Goal: Communication & Community: Ask a question

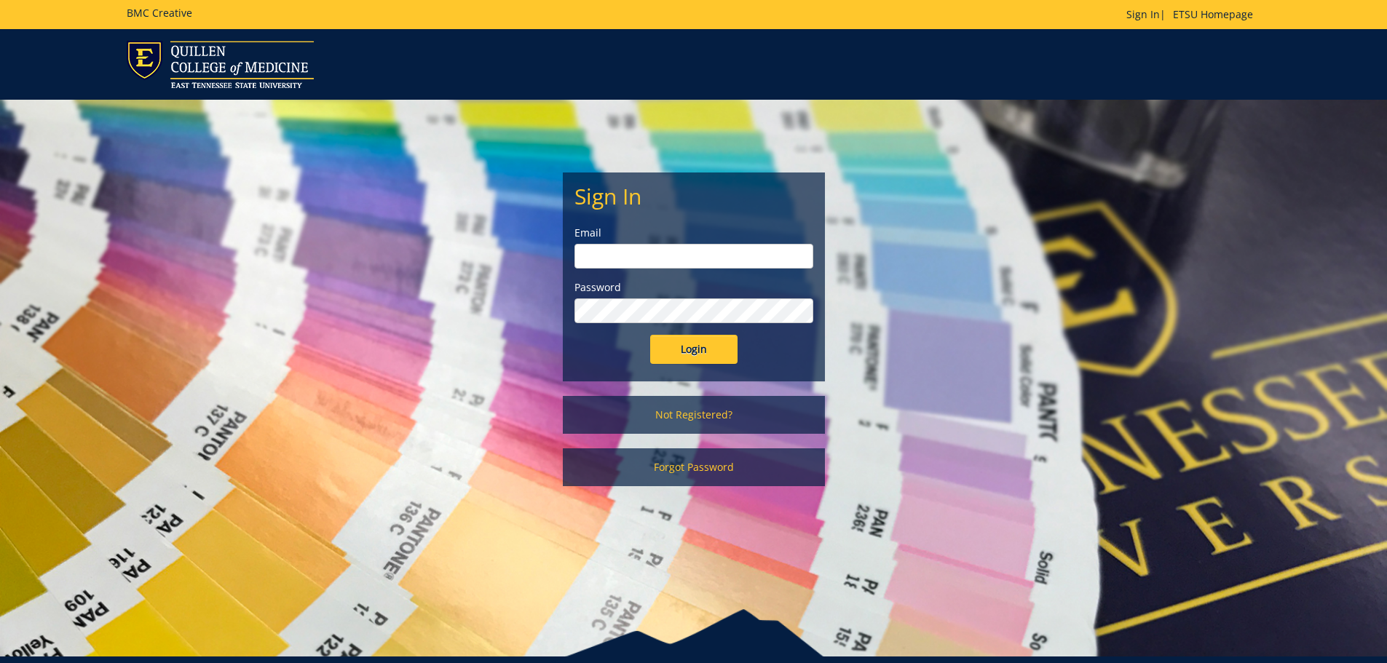
type input "[EMAIL_ADDRESS][DOMAIN_NAME]"
click at [685, 357] on input "Login" at bounding box center [693, 349] width 87 height 29
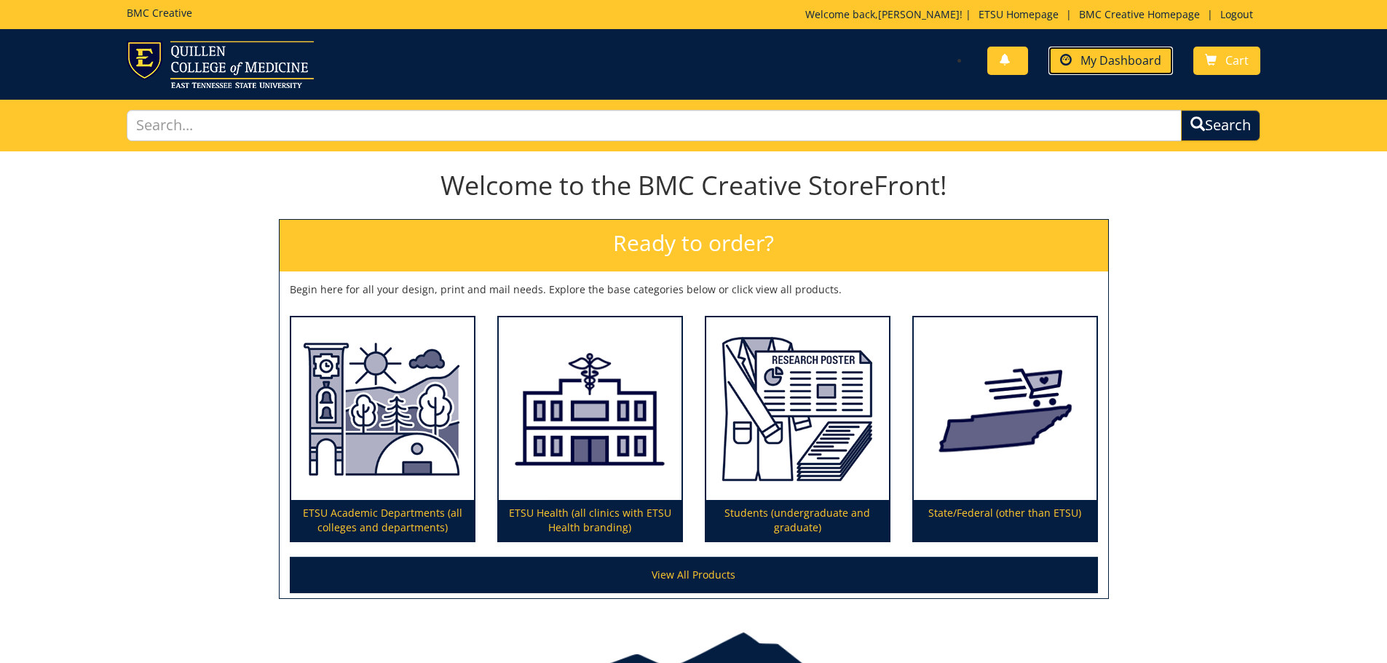
click at [1122, 68] on link "My Dashboard" at bounding box center [1110, 61] width 124 height 28
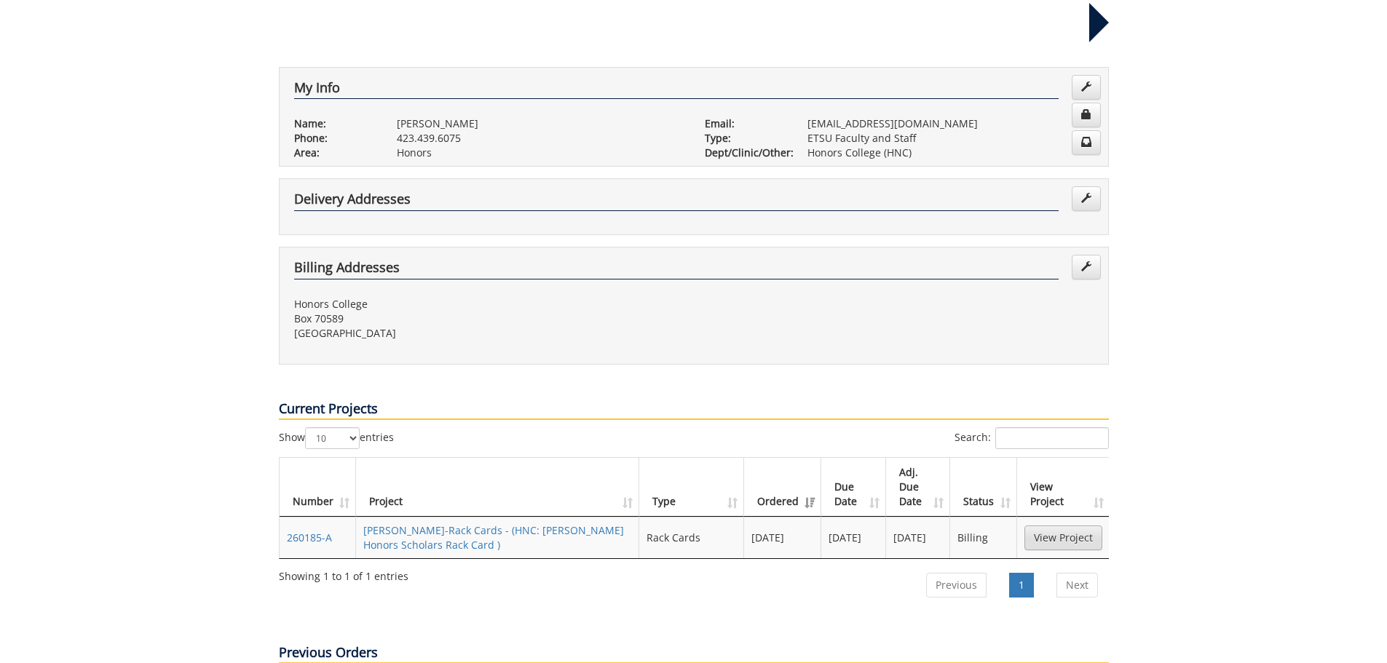
scroll to position [437, 0]
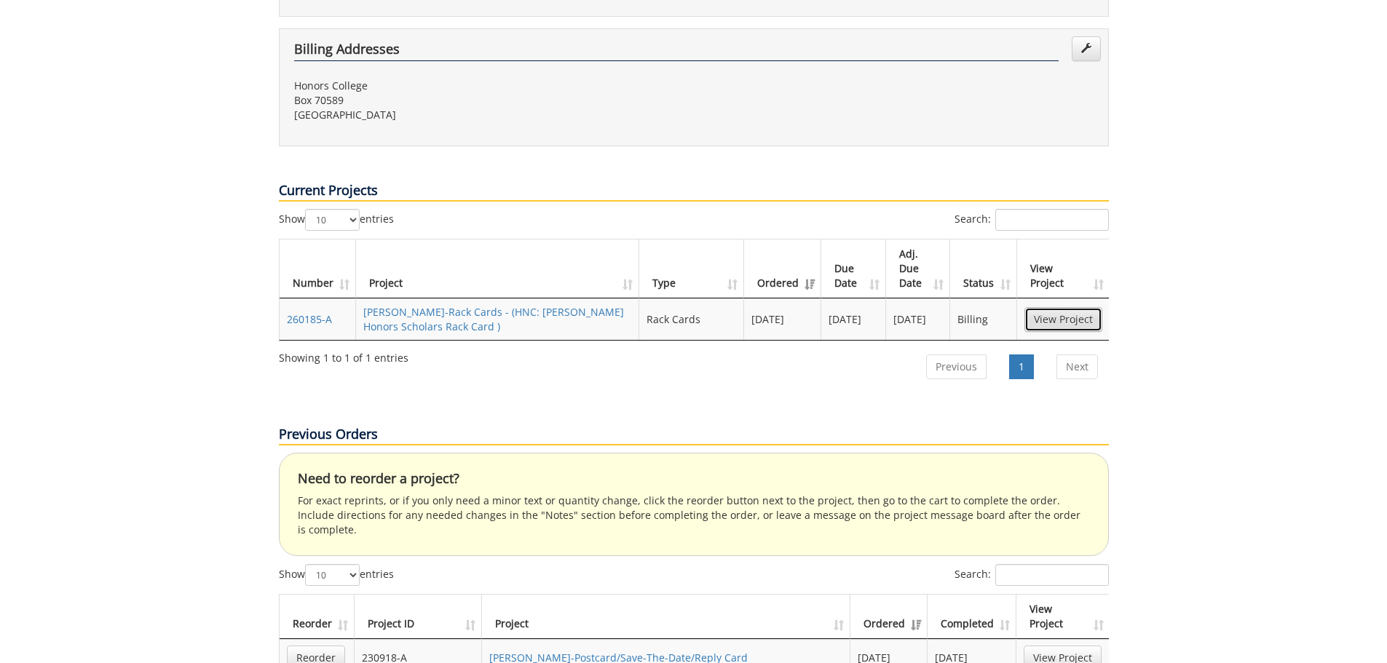
click at [1081, 307] on link "View Project" at bounding box center [1063, 319] width 78 height 25
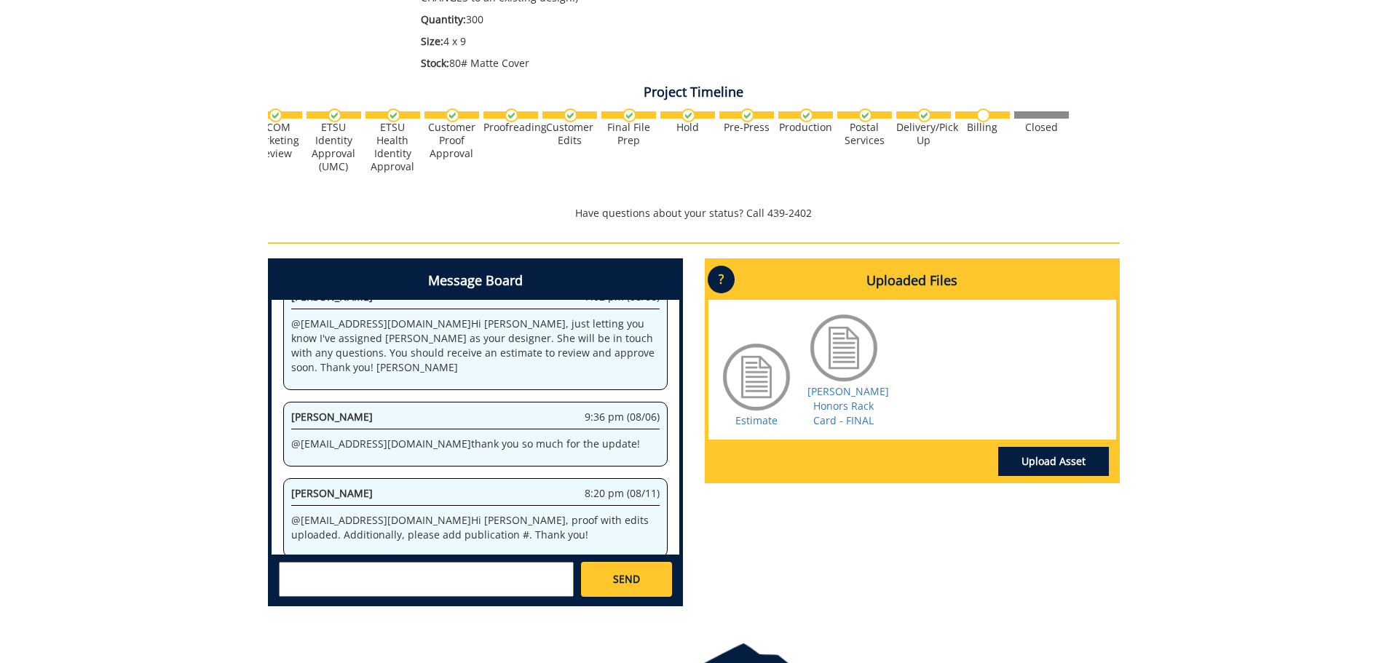
scroll to position [0, 571]
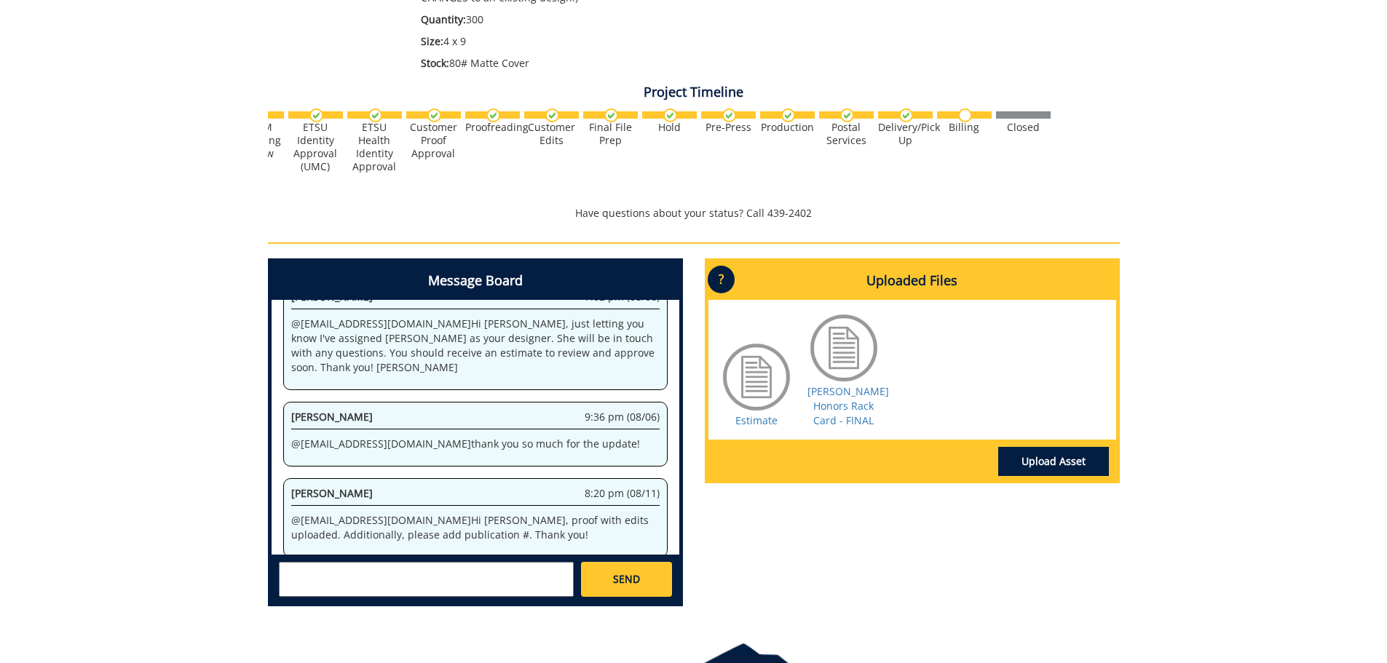
click at [758, 383] on div at bounding box center [756, 377] width 73 height 73
click at [821, 398] on link "[PERSON_NAME] Honors Rack Card - FINAL" at bounding box center [848, 405] width 82 height 43
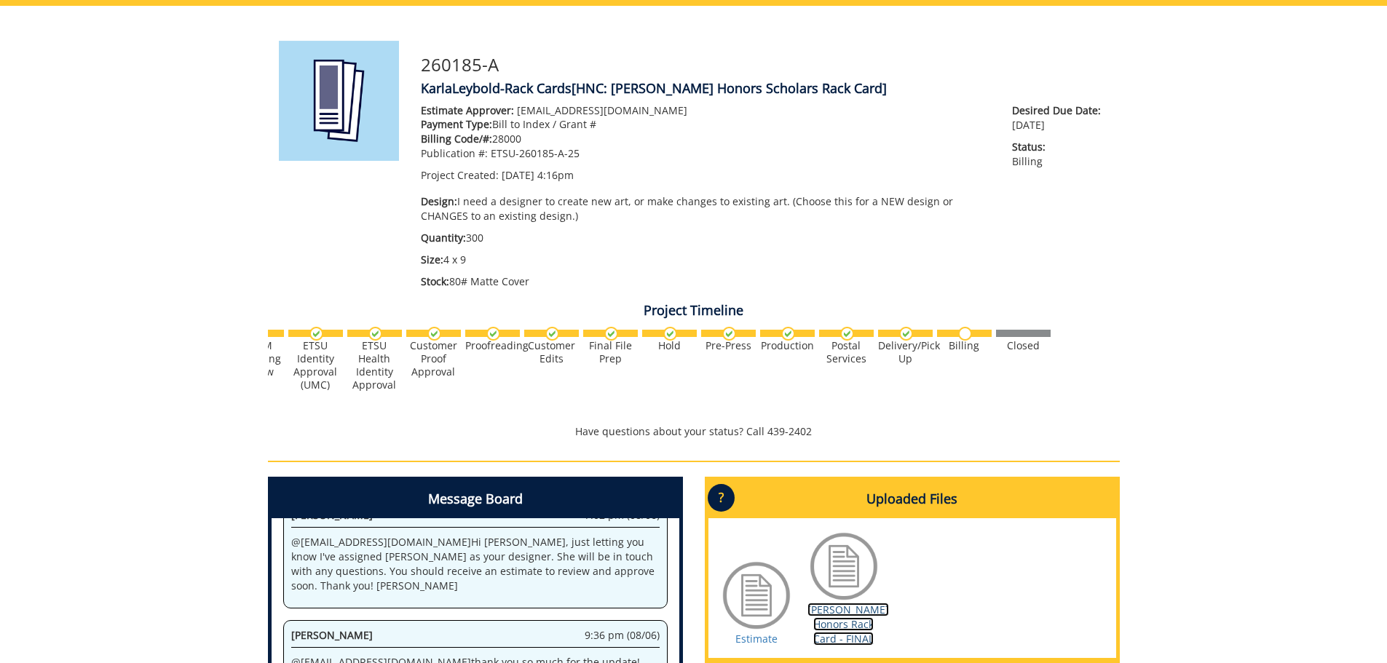
scroll to position [437, 0]
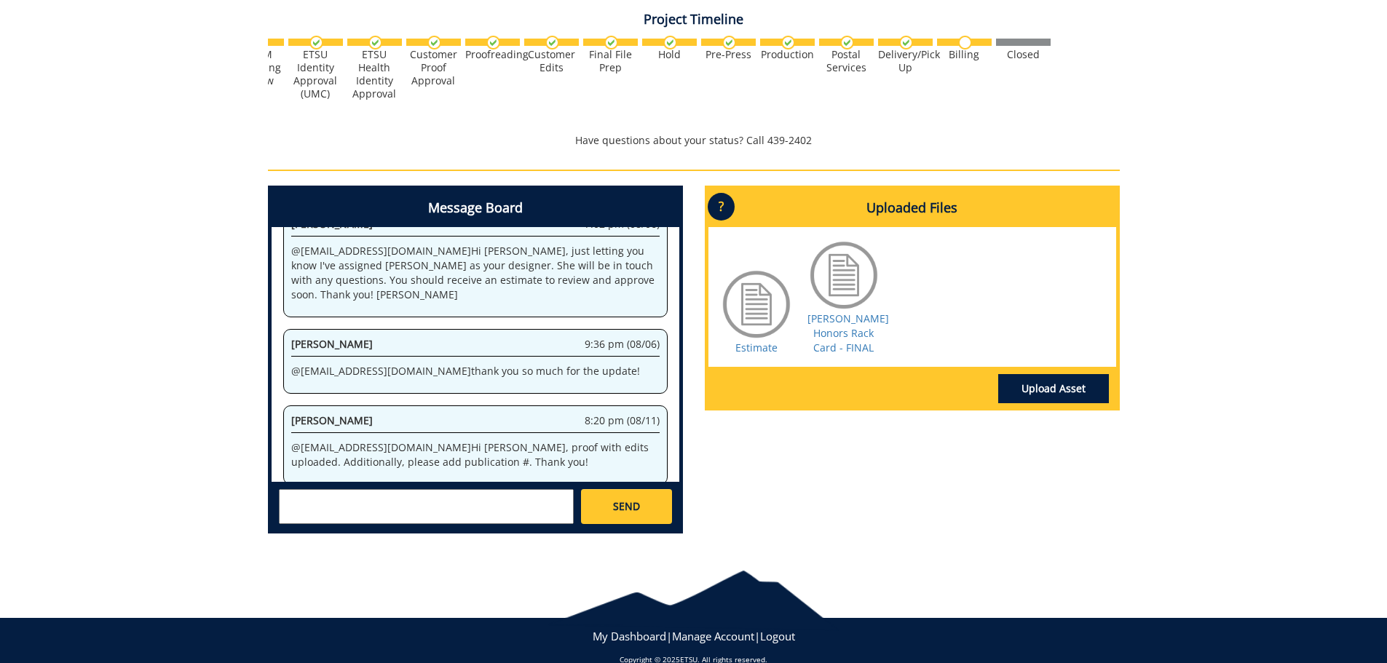
click at [376, 493] on textarea at bounding box center [426, 506] width 295 height 35
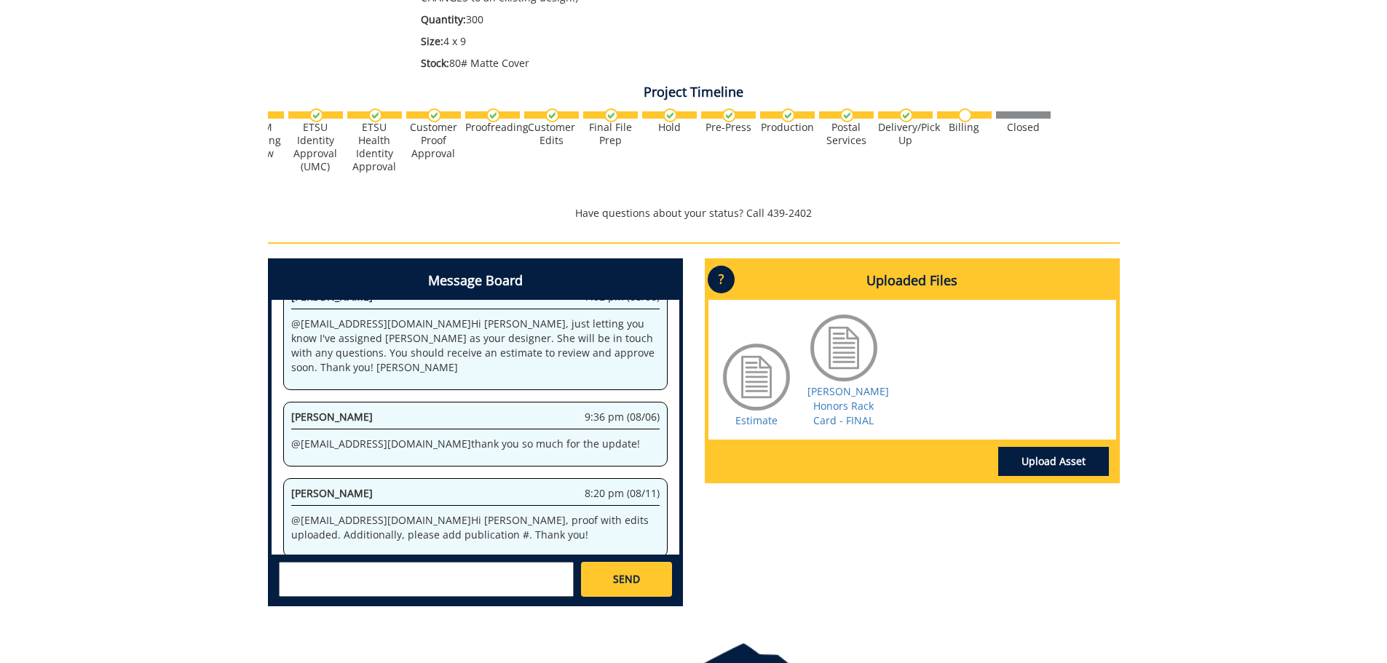
scroll to position [460, 0]
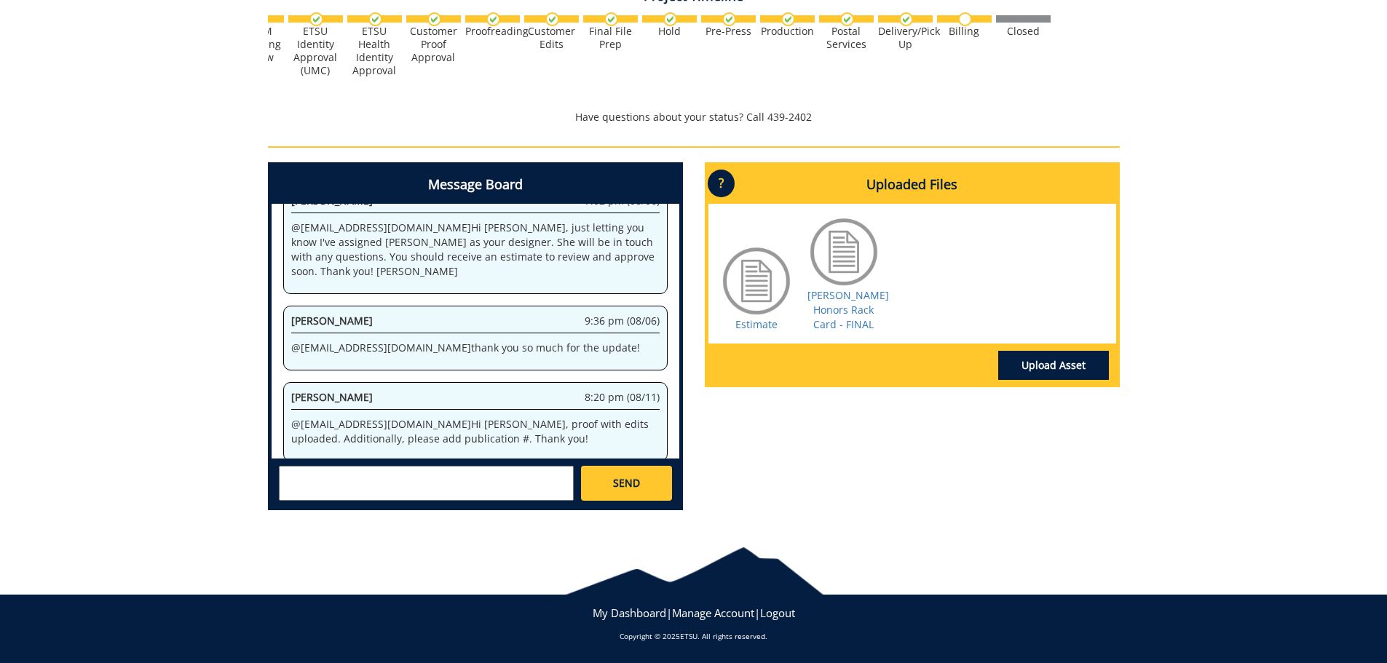
click at [369, 481] on textarea at bounding box center [426, 483] width 295 height 35
click at [297, 487] on textarea "@[PERSON_NAME] The final version of my rack cards has "#livelikeAaron"" at bounding box center [426, 483] width 295 height 35
click at [389, 495] on textarea "@[PERSON_NAME] The final version of my rack cards has "#LiveLikeAaron"" at bounding box center [426, 483] width 295 height 35
click at [389, 495] on textarea "@[PERSON_NAME] The final version of my rack cards has "#LiveLikeAaron" on the b…" at bounding box center [426, 483] width 295 height 35
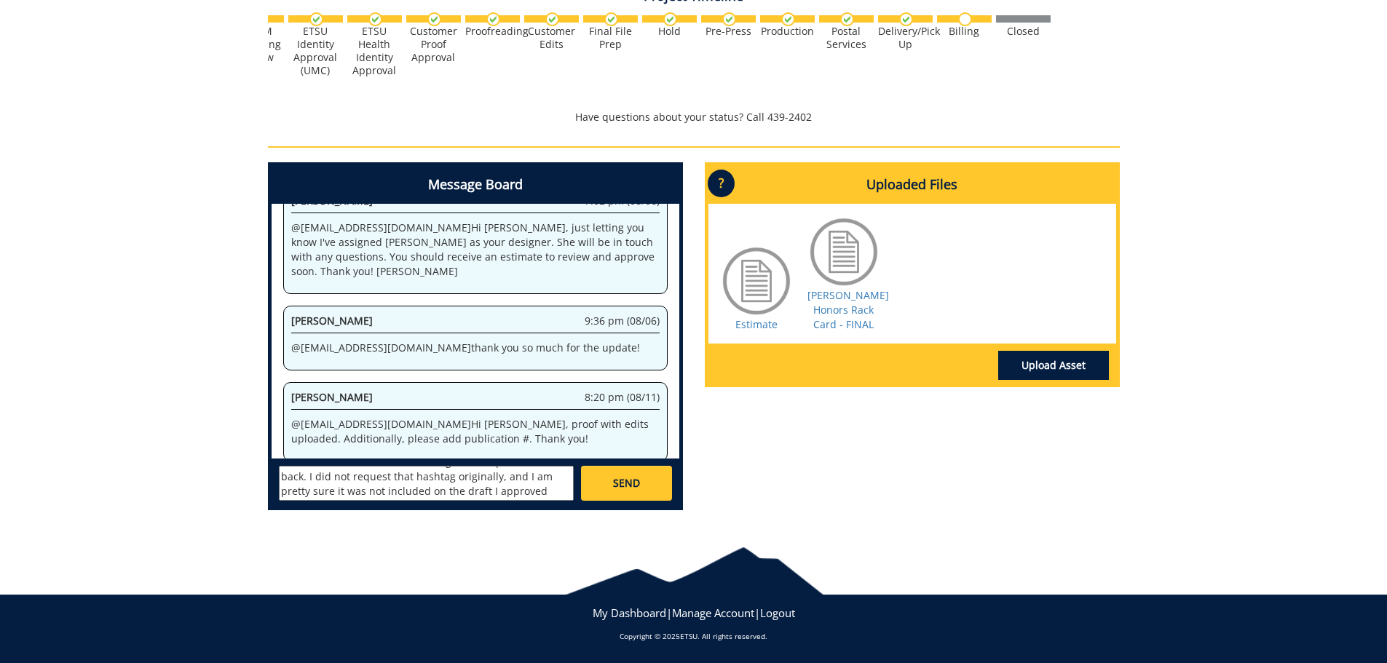
scroll to position [41, 0]
type textarea "@[PERSON_NAME] The final version of my rack cards has "#LiveLikeAaron" on the b…"
click at [649, 491] on link "SEND" at bounding box center [626, 483] width 90 height 35
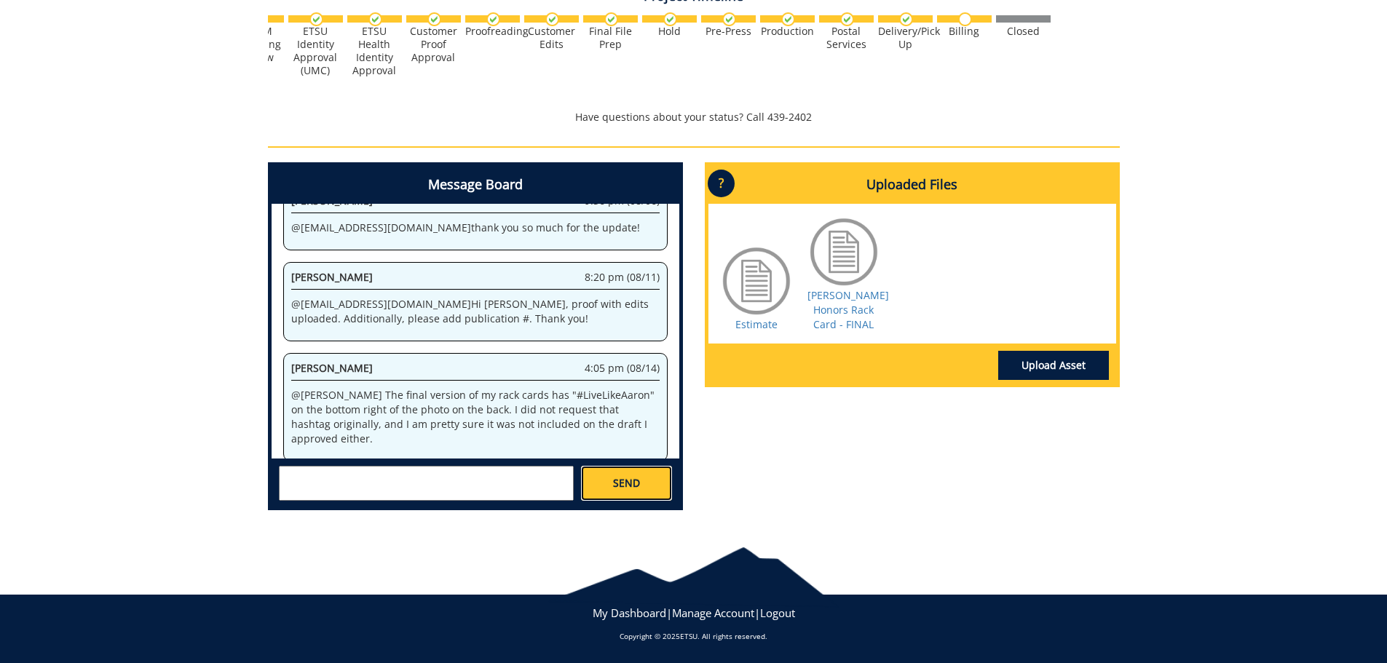
scroll to position [314, 0]
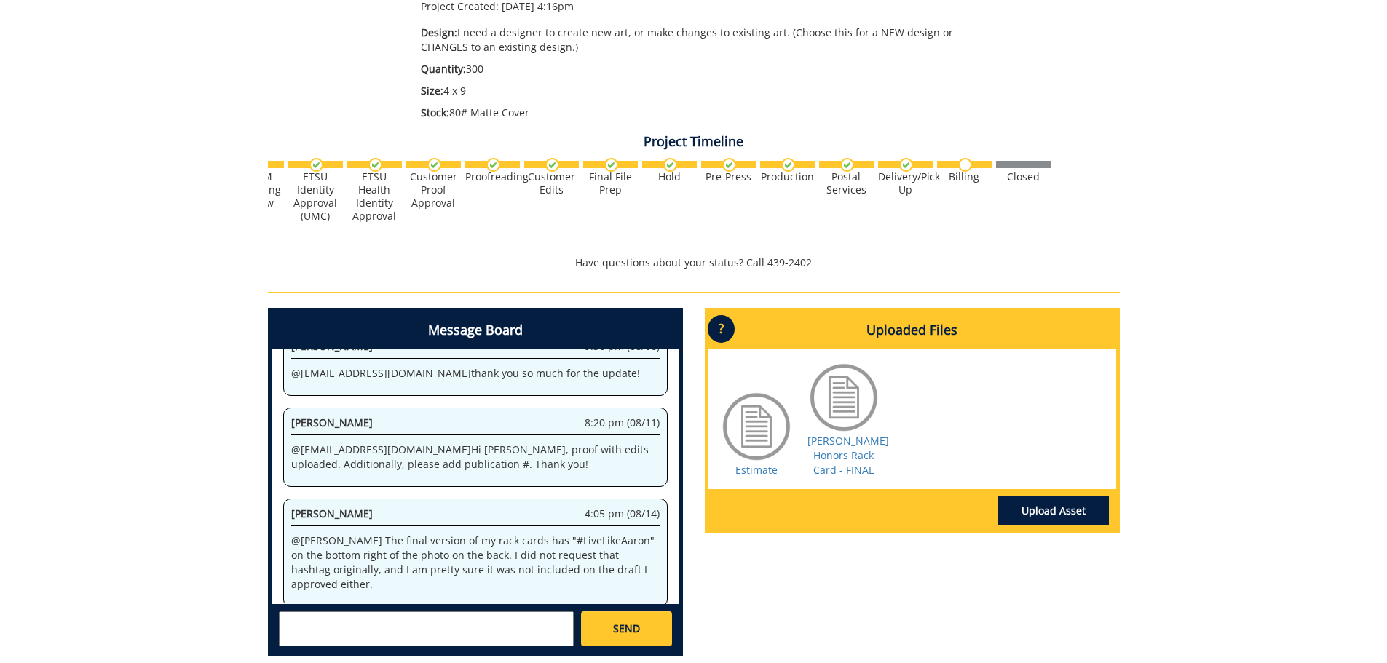
click at [496, 167] on img at bounding box center [493, 165] width 14 height 14
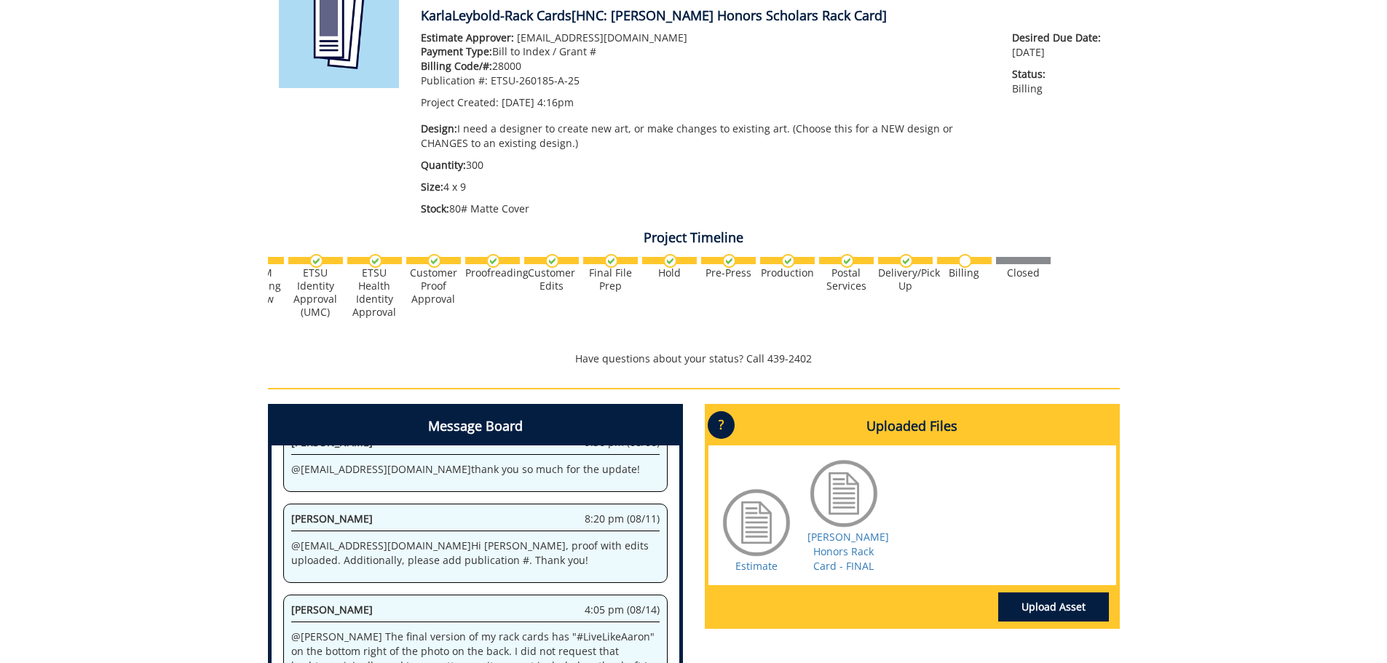
scroll to position [1340, 0]
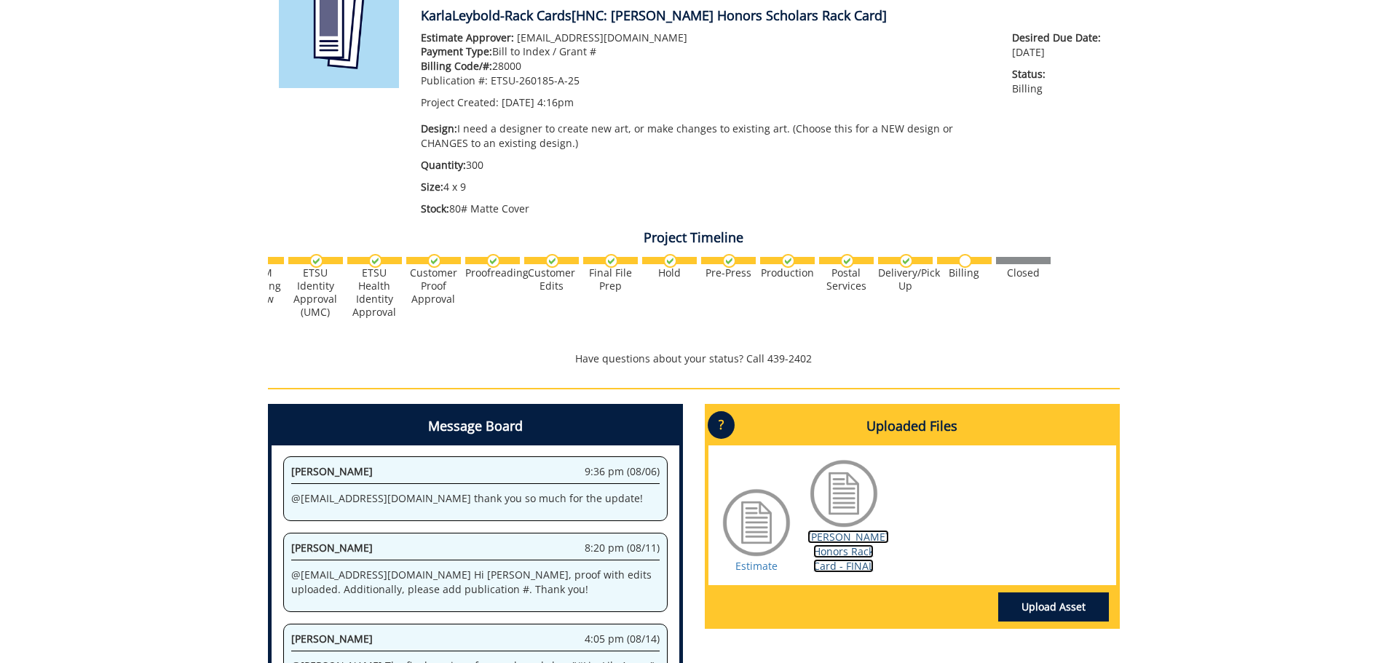
click at [848, 546] on link "[PERSON_NAME] Honors Rack Card - FINAL" at bounding box center [848, 551] width 82 height 43
